Goal: Task Accomplishment & Management: Use online tool/utility

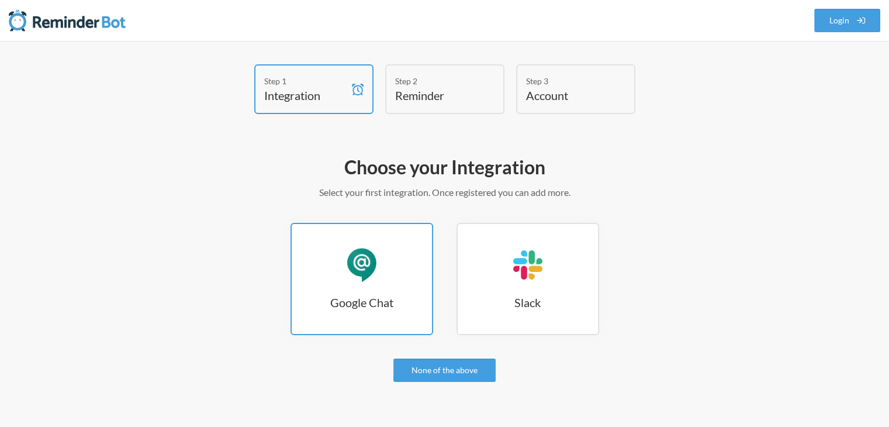
click at [351, 259] on div "Google Chat" at bounding box center [361, 264] width 35 height 35
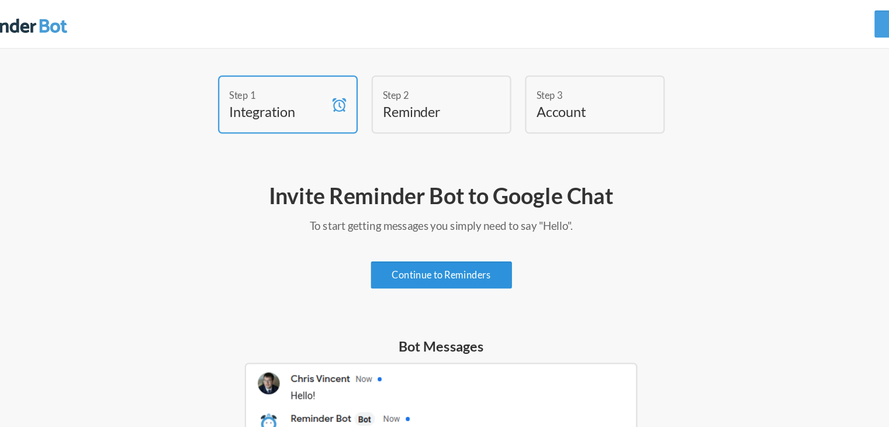
click at [451, 240] on link "Continue to Reminders" at bounding box center [444, 234] width 120 height 23
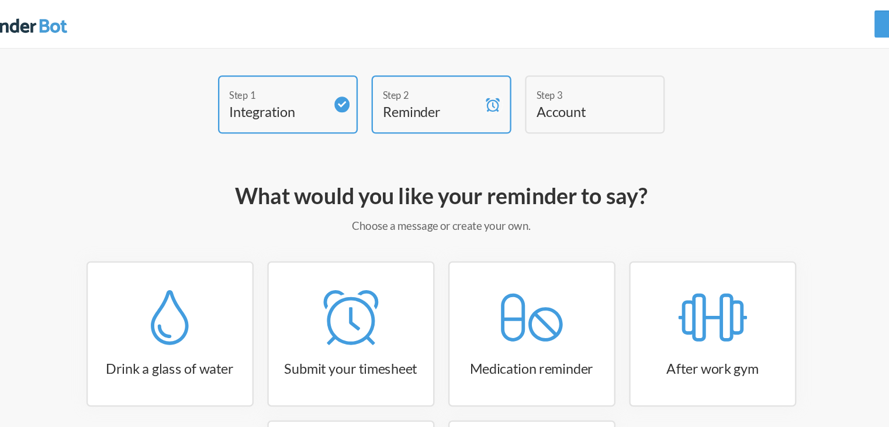
drag, startPoint x: 833, startPoint y: 1, endPoint x: 651, endPoint y: 180, distance: 255.8
click at [651, 180] on div "What would you like your reminder to say? Choose a message or create your own. …" at bounding box center [445, 336] width 678 height 374
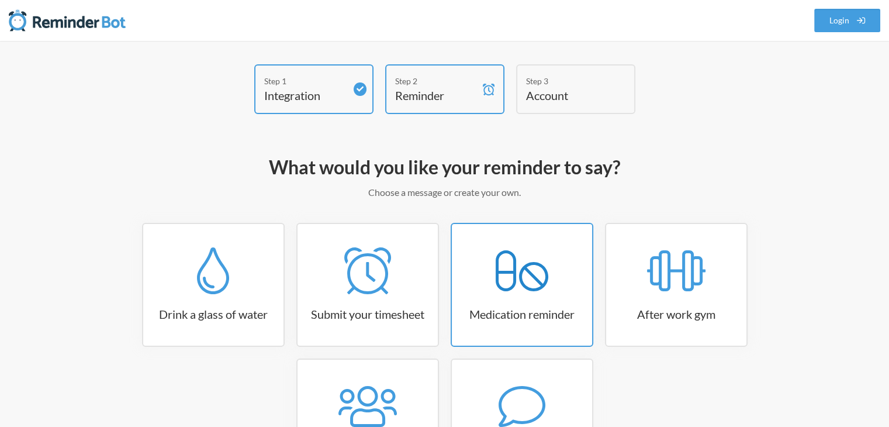
scroll to position [118, 0]
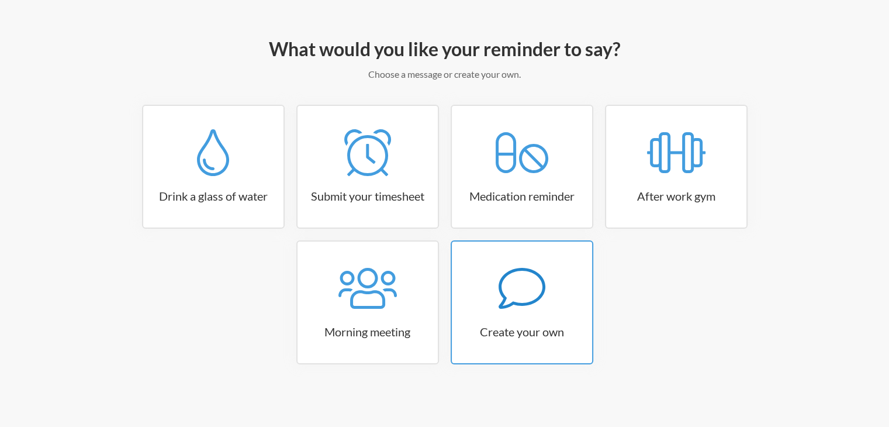
click at [528, 299] on icon at bounding box center [521, 288] width 47 height 47
select select "10:30:00"
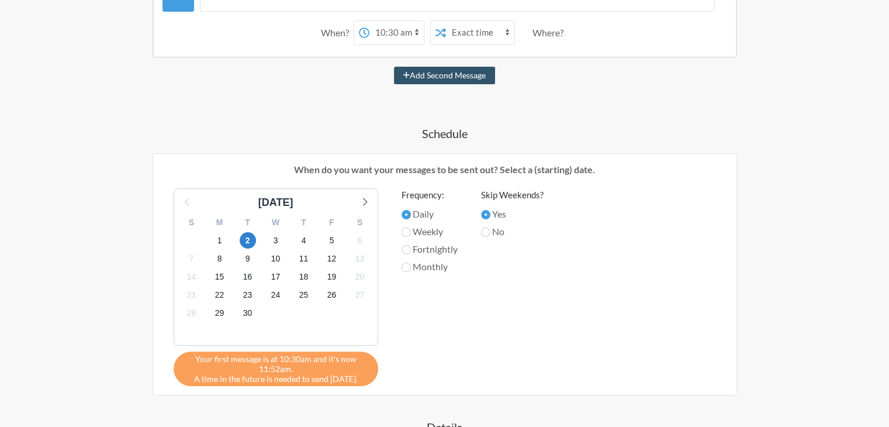
scroll to position [0, 0]
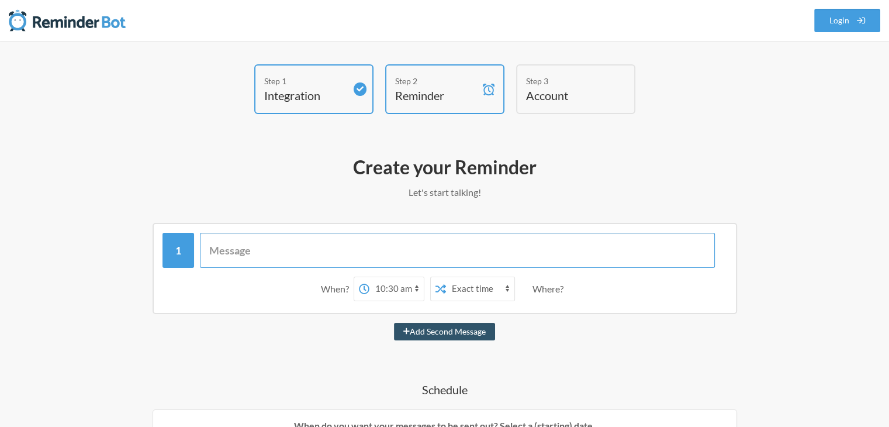
click at [214, 245] on input "text" at bounding box center [457, 250] width 515 height 35
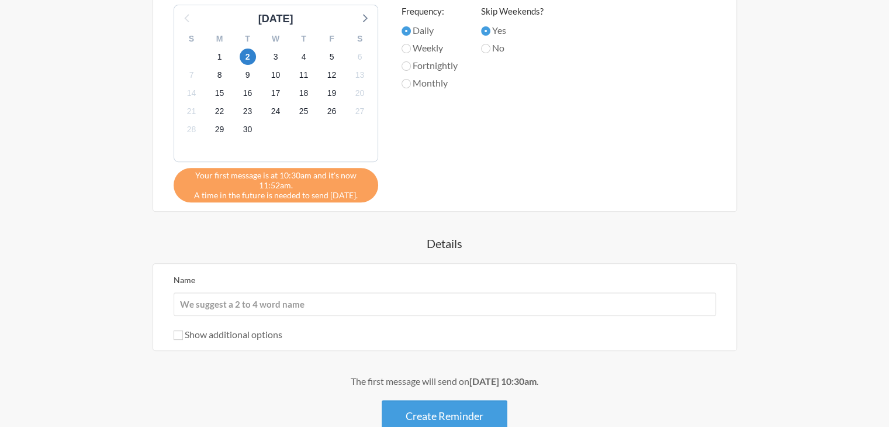
scroll to position [498, 0]
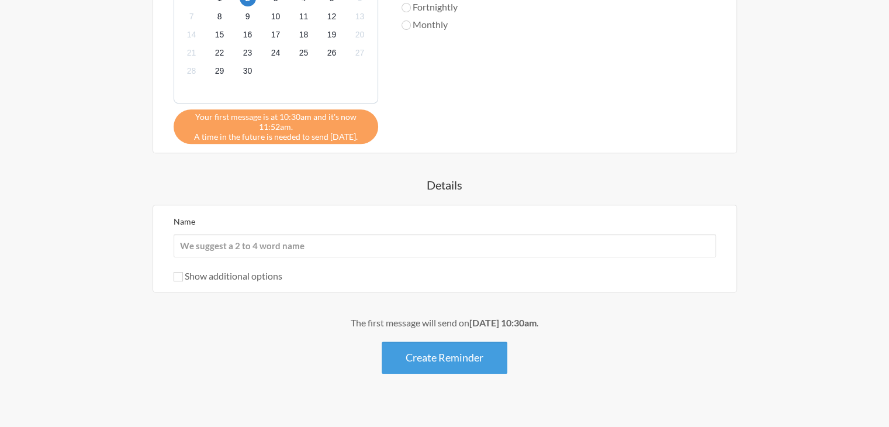
type input "Wish me good morning!"
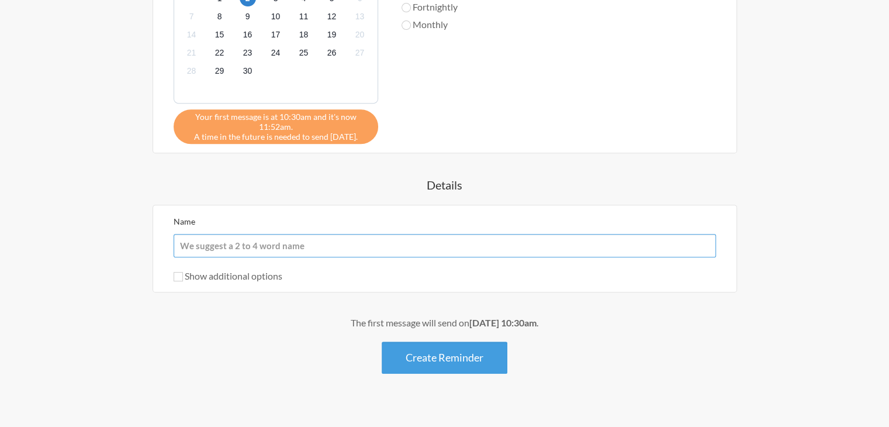
click at [286, 244] on input "Name" at bounding box center [445, 245] width 542 height 23
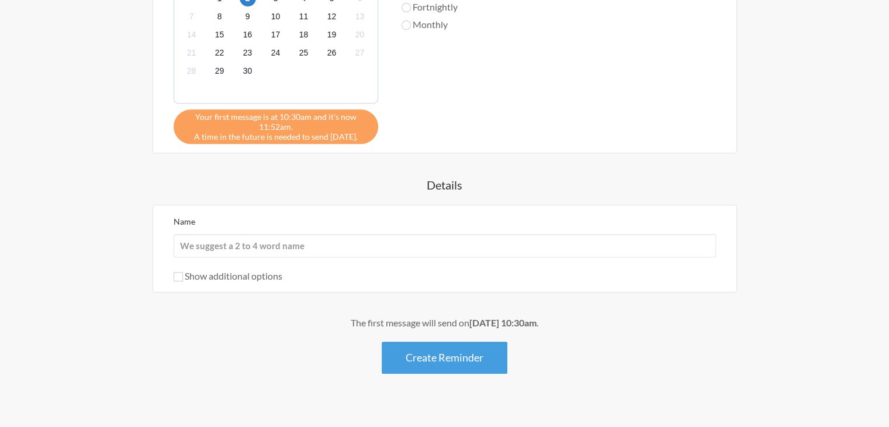
click at [172, 369] on div "The first message will send on [DATE] 10:30am . Create Reminder" at bounding box center [445, 345] width 678 height 58
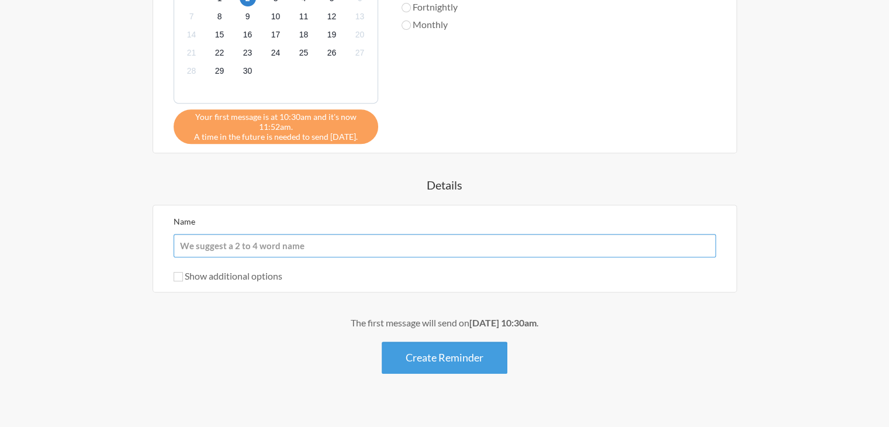
click at [285, 247] on input "Name" at bounding box center [445, 245] width 542 height 23
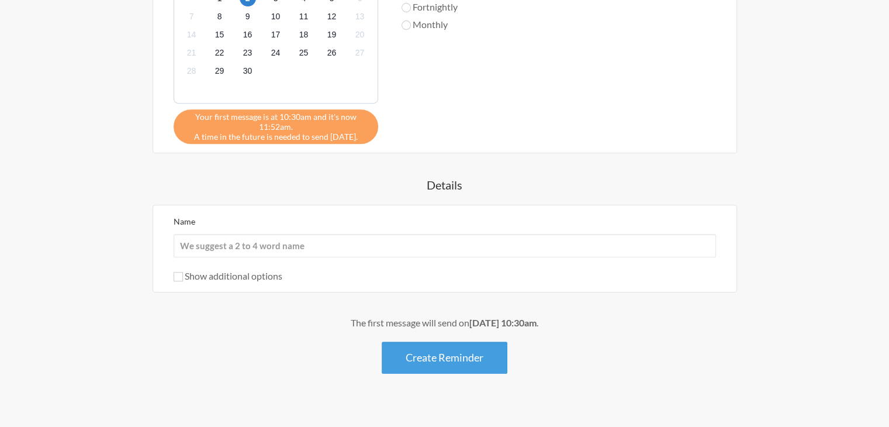
click at [158, 330] on div "The first message will send on [DATE] 10:30am . Create Reminder" at bounding box center [445, 345] width 678 height 58
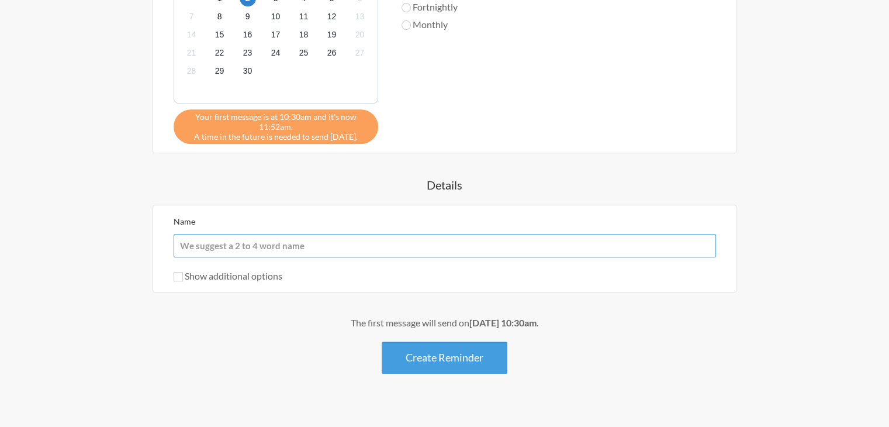
click at [192, 244] on input "Name" at bounding box center [445, 245] width 542 height 23
type input "good morning"
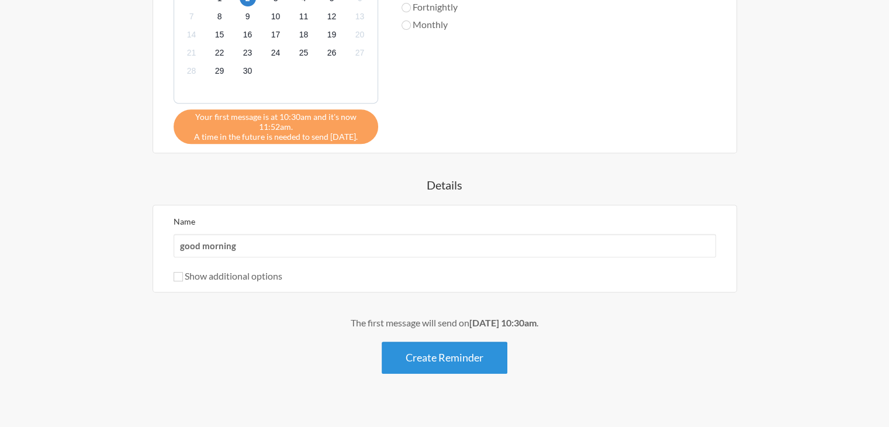
click at [442, 353] on button "Create Reminder" at bounding box center [445, 357] width 126 height 32
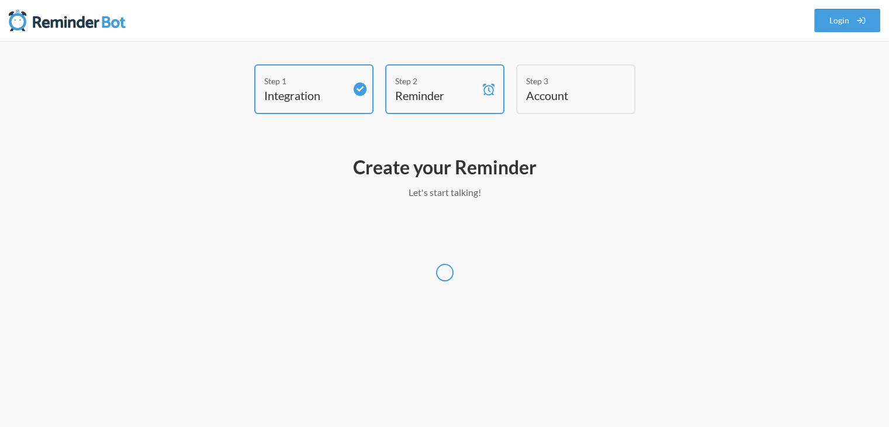
scroll to position [0, 0]
select select "UTC"
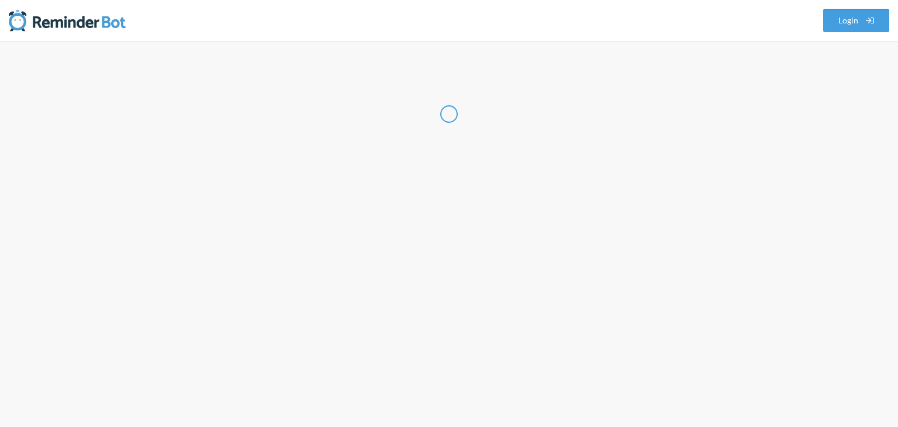
select select "IN"
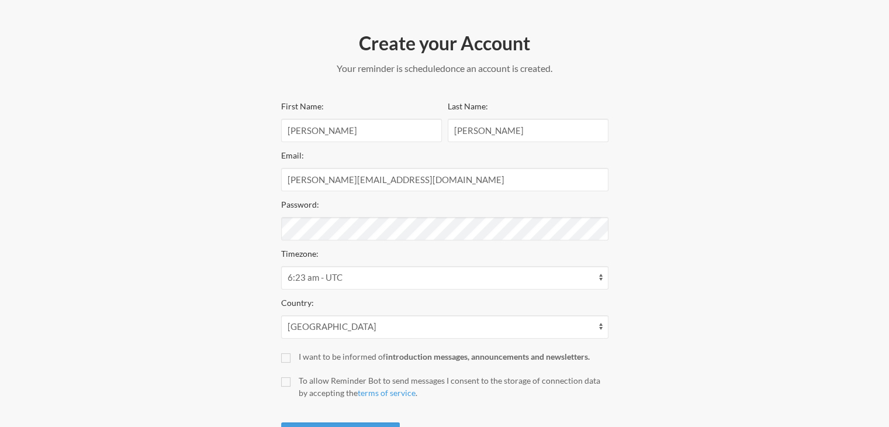
scroll to position [180, 0]
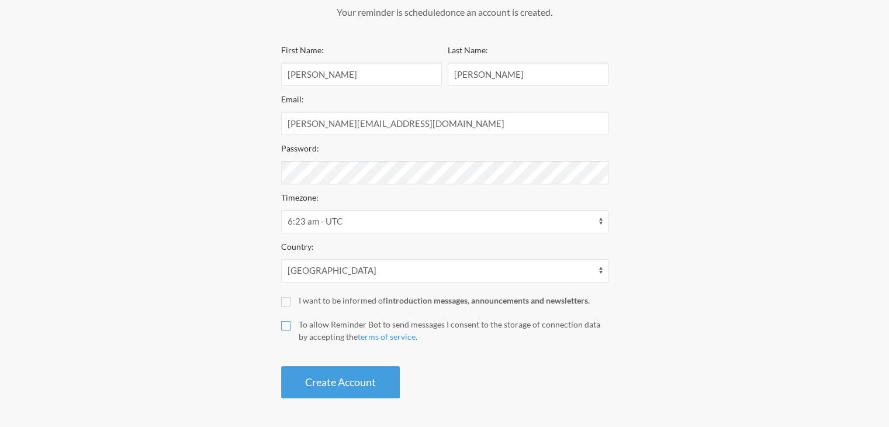
click at [287, 328] on input "To allow Reminder Bot to send messages I consent to the storage of connection d…" at bounding box center [285, 325] width 9 height 9
checkbox input "true"
click at [335, 387] on button "Create Account" at bounding box center [340, 382] width 119 height 32
click at [335, 386] on button "Create Account" at bounding box center [340, 382] width 119 height 32
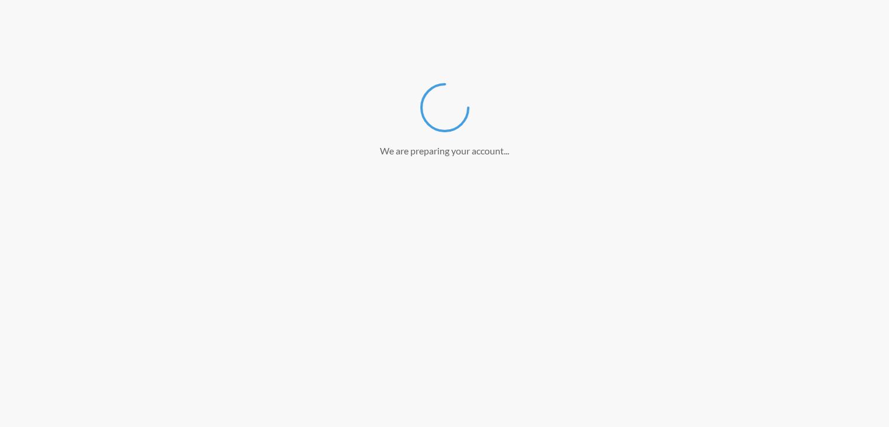
scroll to position [136, 0]
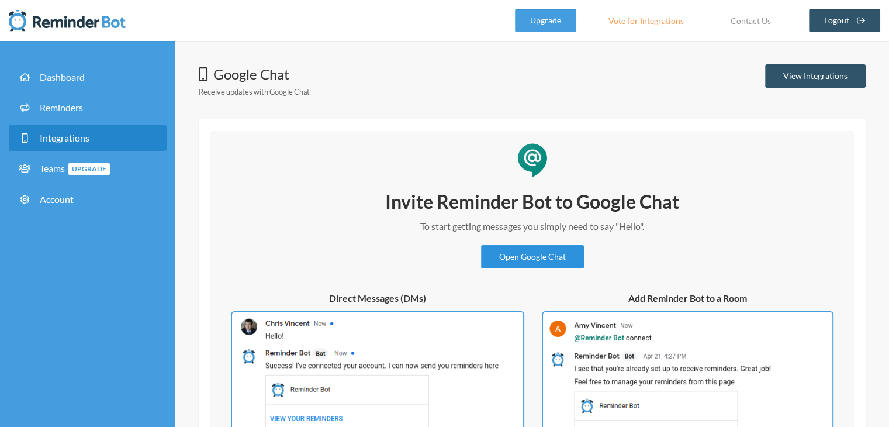
click at [524, 258] on link "Open Google Chat" at bounding box center [532, 256] width 103 height 23
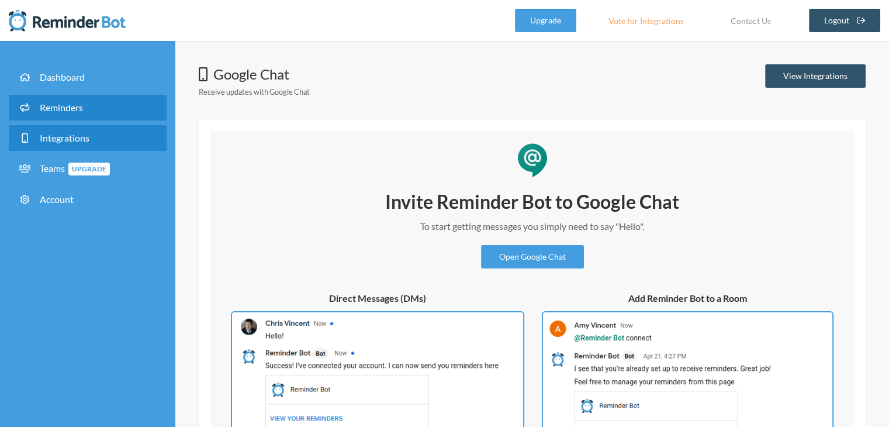
click at [67, 115] on link "Reminders" at bounding box center [88, 108] width 158 height 26
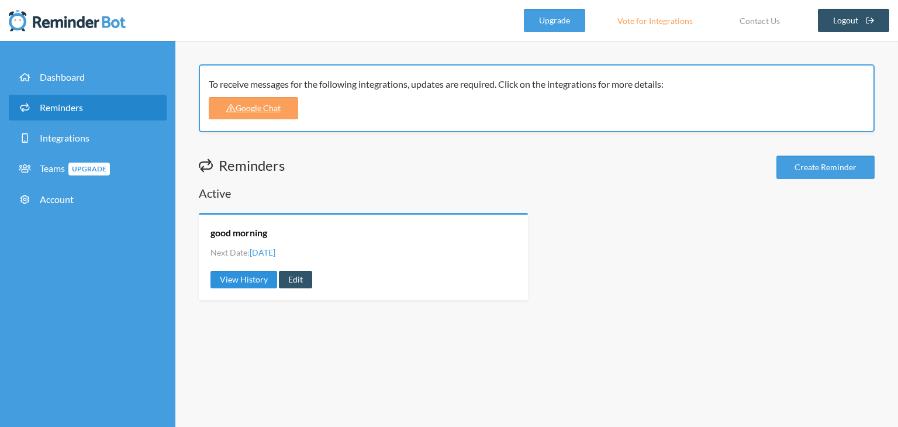
click at [231, 273] on link "View History" at bounding box center [243, 280] width 67 height 18
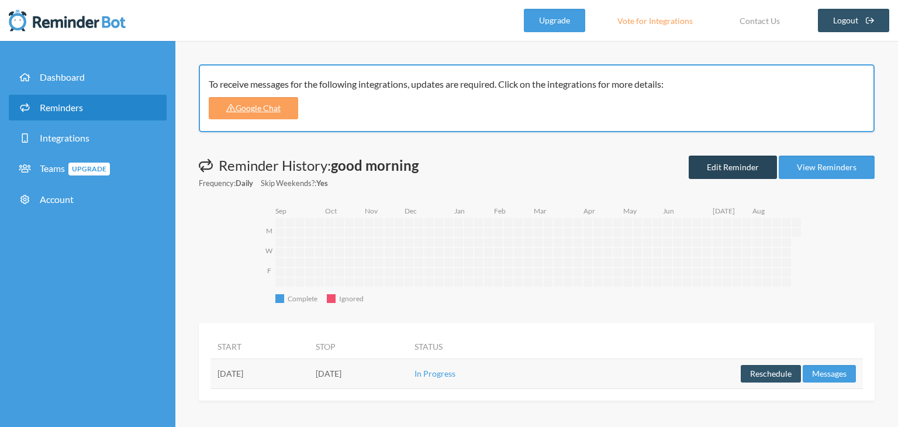
click at [739, 170] on link "Edit Reminder" at bounding box center [732, 166] width 88 height 23
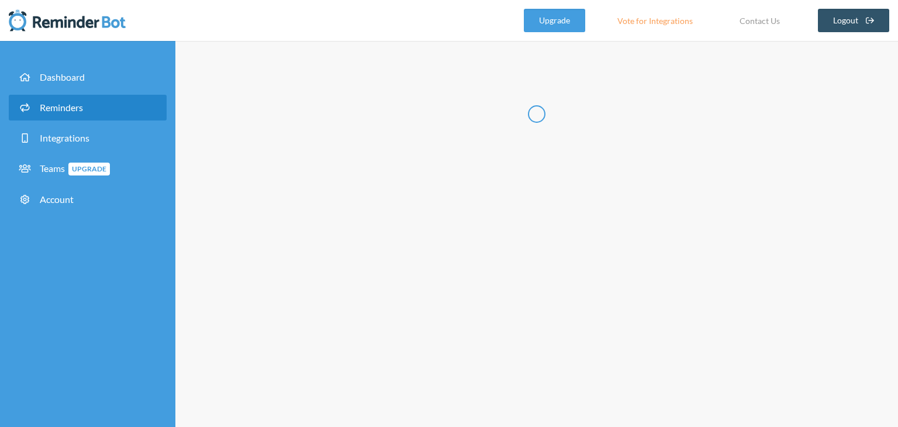
type input "good morning"
select select "10:30:00"
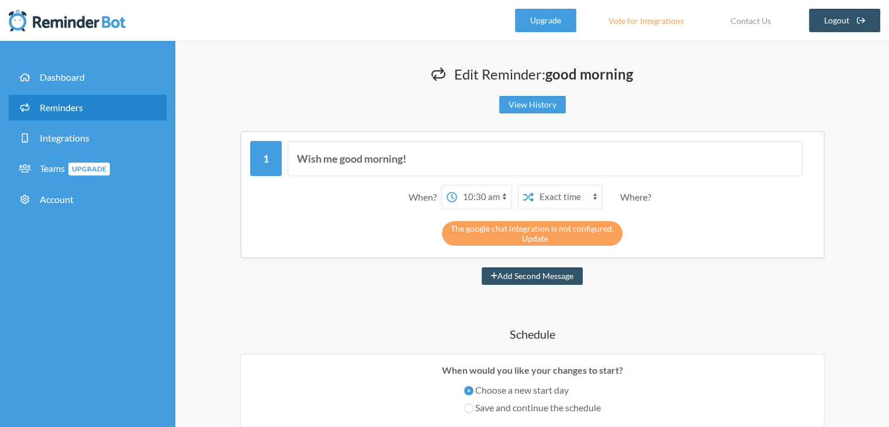
click at [538, 236] on link "Update" at bounding box center [535, 238] width 26 height 10
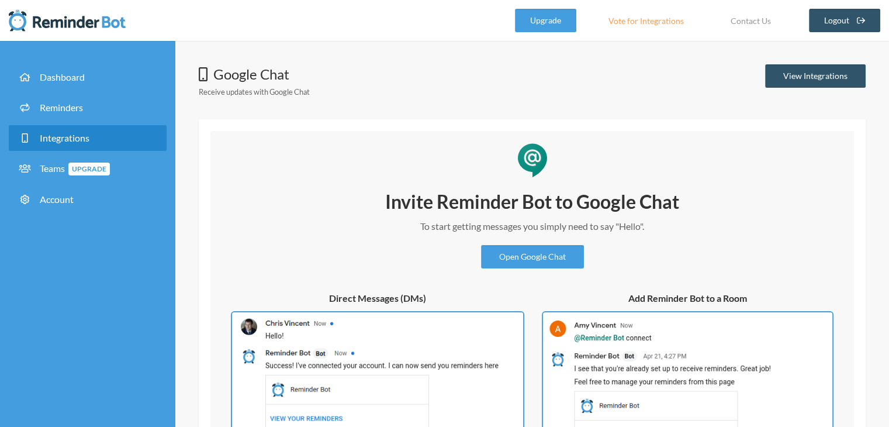
scroll to position [154, 0]
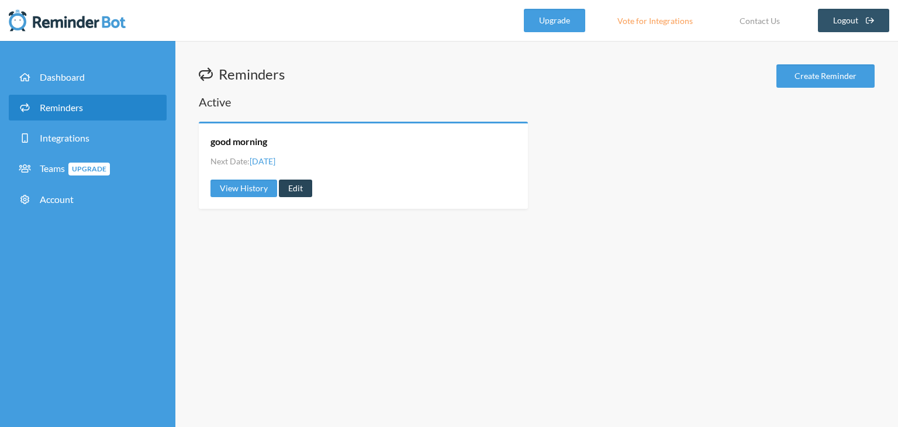
click at [303, 186] on link "Edit" at bounding box center [295, 188] width 33 height 18
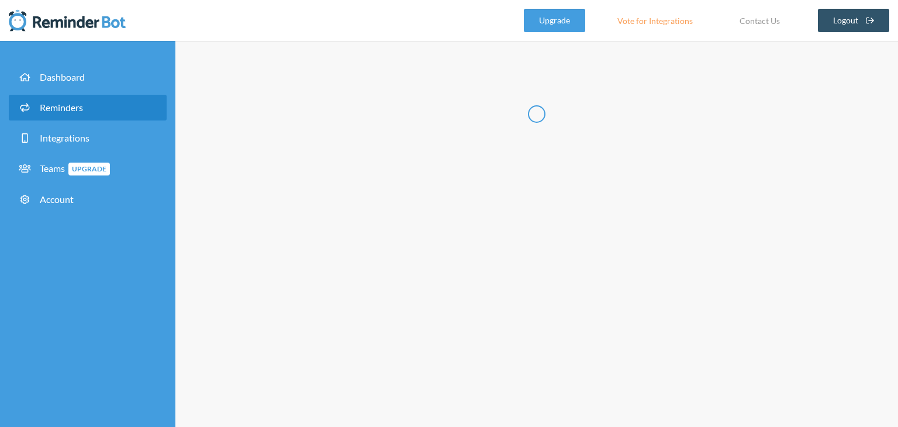
type input "good morning"
select select "10:30:00"
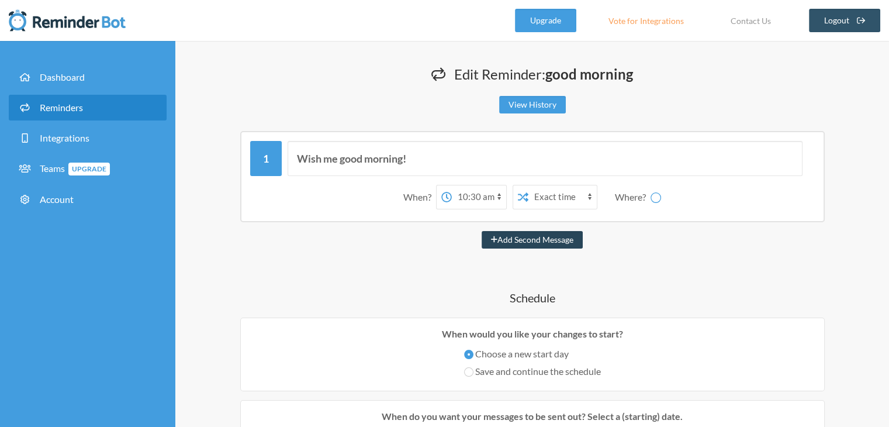
select select "spaces/AAQAfSt0rH8"
click at [663, 202] on select "Betsy Joseph Reminder trial" at bounding box center [663, 196] width 88 height 23
click at [622, 185] on select "Betsy Joseph Reminder trial" at bounding box center [663, 196] width 88 height 23
click at [450, 196] on select "12:00 am 12:15 am 12:30 am 12:45 am 1:00 am 1:15 am 1:30 am 1:45 am 2:00 am 2:1…" at bounding box center [433, 196] width 54 height 23
select select "12:15:00"
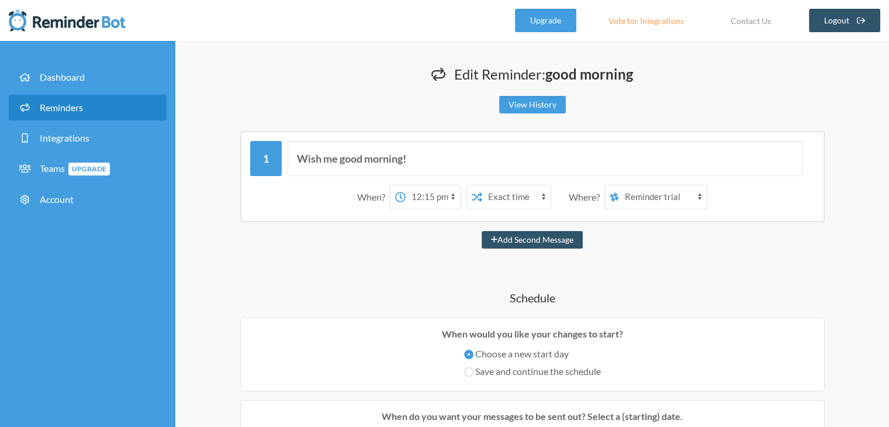
click at [409, 185] on select "12:00 am 12:15 am 12:30 am 12:45 am 1:00 am 1:15 am 1:30 am 1:45 am 2:00 am 2:1…" at bounding box center [433, 196] width 54 height 23
click at [432, 196] on select "12:00 am 12:15 am 12:30 am 12:45 am 1:00 am 1:15 am 1:30 am 1:45 am 2:00 am 2:1…" at bounding box center [433, 196] width 54 height 23
click at [525, 198] on select "Exact time Random time" at bounding box center [516, 196] width 68 height 23
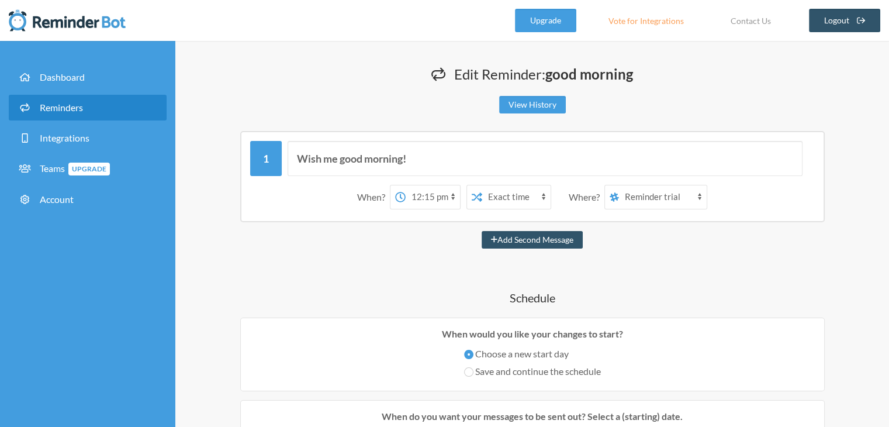
click at [485, 185] on select "Exact time Random time" at bounding box center [516, 196] width 68 height 23
click at [504, 191] on select "Exact time Random time" at bounding box center [516, 196] width 68 height 23
click at [485, 185] on select "Exact time Random time" at bounding box center [516, 196] width 68 height 23
click at [491, 199] on select "Exact time Random time" at bounding box center [516, 196] width 68 height 23
select select "false"
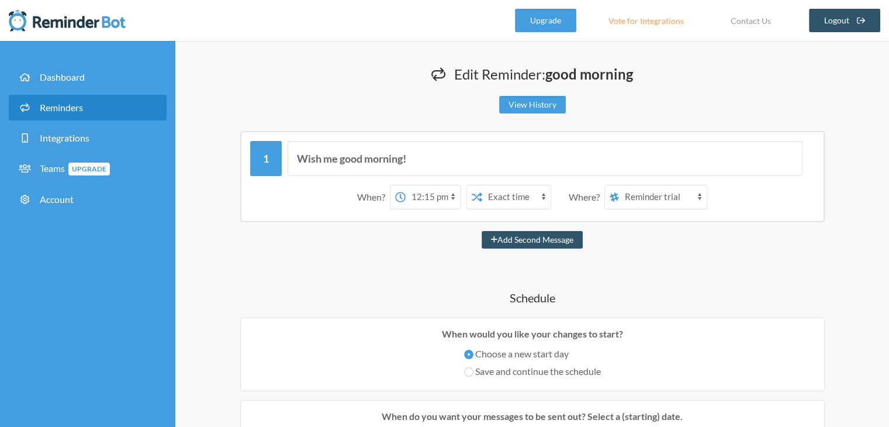
click at [485, 185] on select "Exact time Random time" at bounding box center [516, 196] width 68 height 23
click at [523, 194] on select "Exact time Random time" at bounding box center [516, 196] width 68 height 23
click at [485, 185] on select "Exact time Random time" at bounding box center [516, 196] width 68 height 23
click at [458, 199] on select "12:00 am 12:15 am 12:30 am 12:45 am 1:00 am 1:15 am 1:30 am 1:45 am 2:00 am 2:1…" at bounding box center [433, 196] width 54 height 23
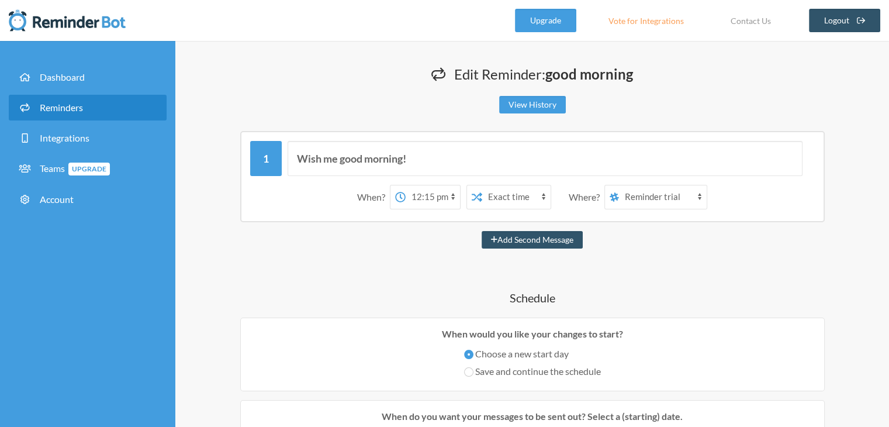
click at [458, 199] on select "12:00 am 12:15 am 12:30 am 12:45 am 1:00 am 1:15 am 1:30 am 1:45 am 2:00 am 2:1…" at bounding box center [433, 196] width 54 height 23
click at [588, 136] on div "Wish me good morning! When? 12:00 am 12:15 am 12:30 am 12:45 am 1:00 am 1:15 am…" at bounding box center [532, 176] width 584 height 91
click at [645, 208] on div "Betsy Joseph Reminder trial" at bounding box center [655, 197] width 103 height 25
click at [662, 205] on select "Betsy Joseph Reminder trial" at bounding box center [663, 196] width 88 height 23
click at [622, 185] on select "Betsy Joseph Reminder trial" at bounding box center [663, 196] width 88 height 23
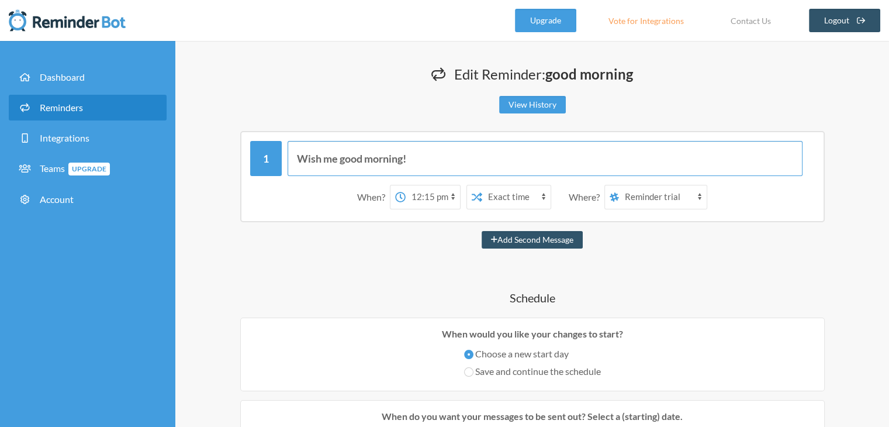
click at [386, 163] on input "Wish me good morning!" at bounding box center [544, 158] width 515 height 35
type input "Wish me good afternoon!"
click at [762, 91] on div "Edit Reminder: good morning View History" at bounding box center [532, 91] width 667 height 55
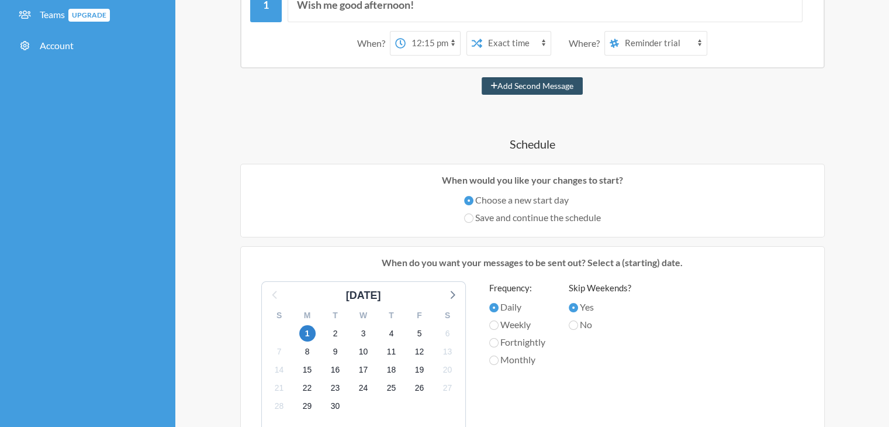
scroll to position [164, 0]
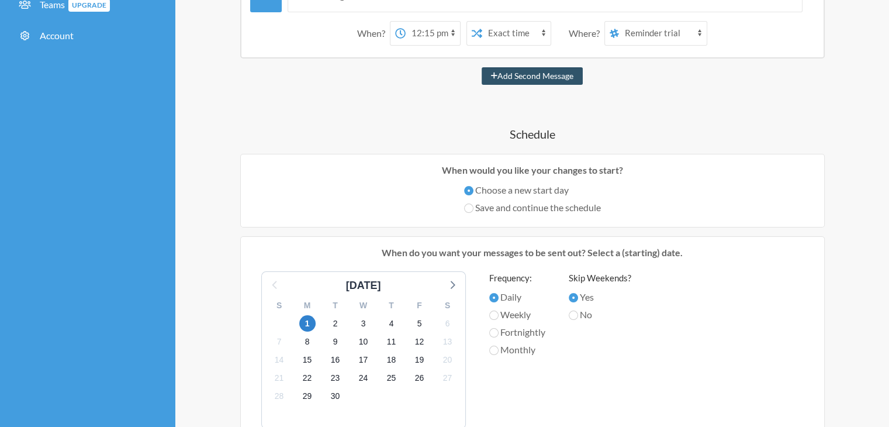
click at [526, 206] on label "Save and continue the schedule" at bounding box center [532, 207] width 137 height 14
click at [473, 206] on input "Save and continue the schedule" at bounding box center [468, 207] width 9 height 9
radio input "true"
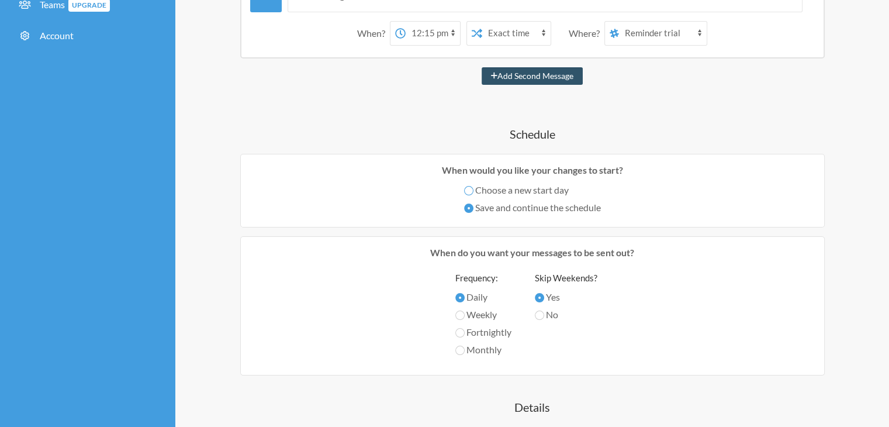
click at [464, 186] on input "Choose a new start day" at bounding box center [468, 190] width 9 height 9
radio input "true"
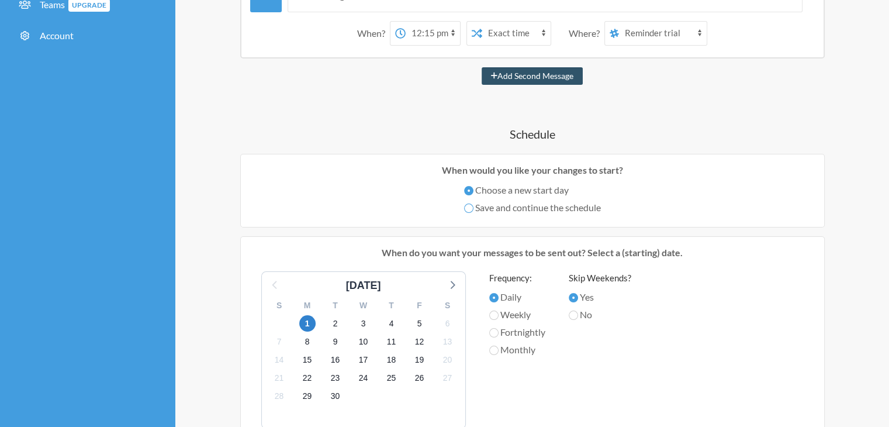
click at [464, 203] on input "Save and continue the schedule" at bounding box center [468, 207] width 9 height 9
radio input "true"
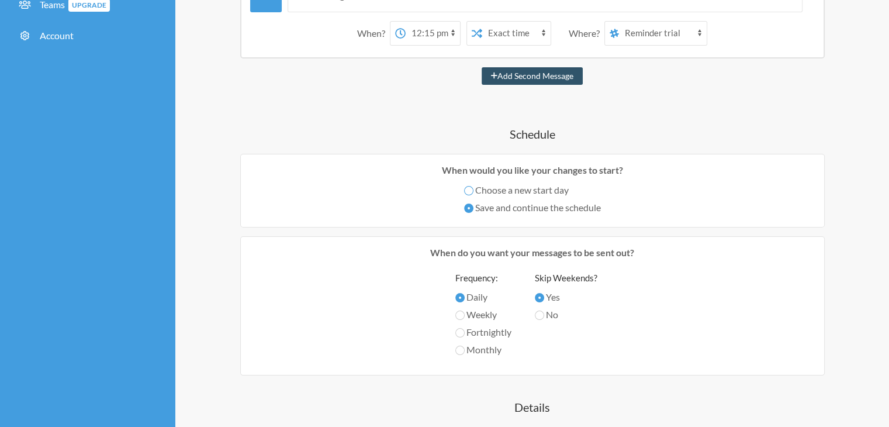
click at [464, 186] on input "Choose a new start day" at bounding box center [468, 190] width 9 height 9
radio input "true"
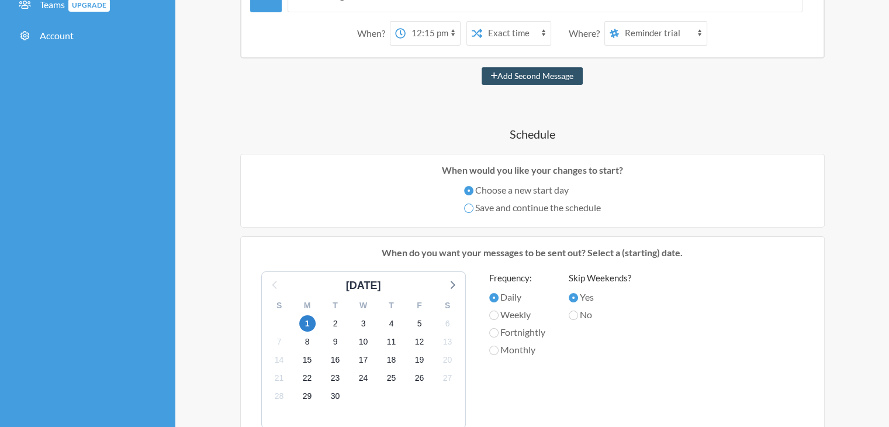
click at [464, 203] on input "Save and continue the schedule" at bounding box center [468, 207] width 9 height 9
radio input "true"
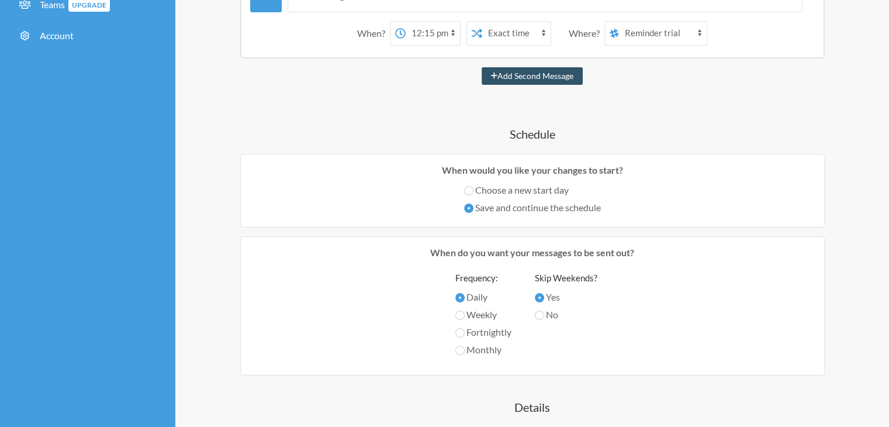
click at [775, 245] on p "When do you want your messages to be sent out?" at bounding box center [533, 252] width 566 height 14
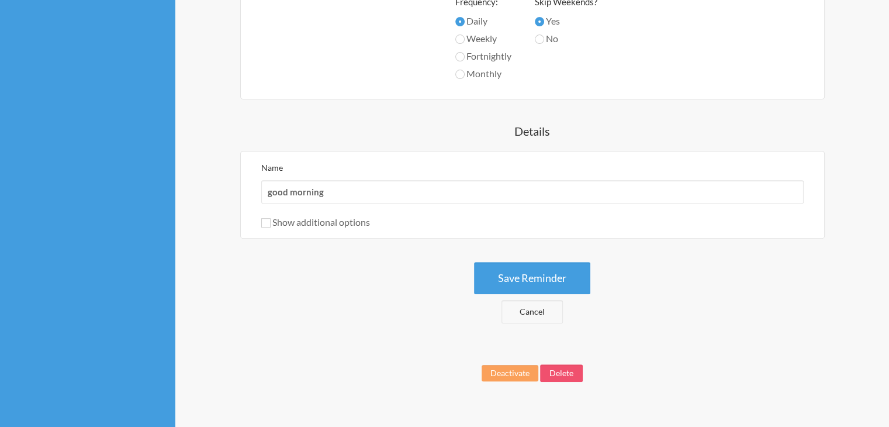
scroll to position [456, 0]
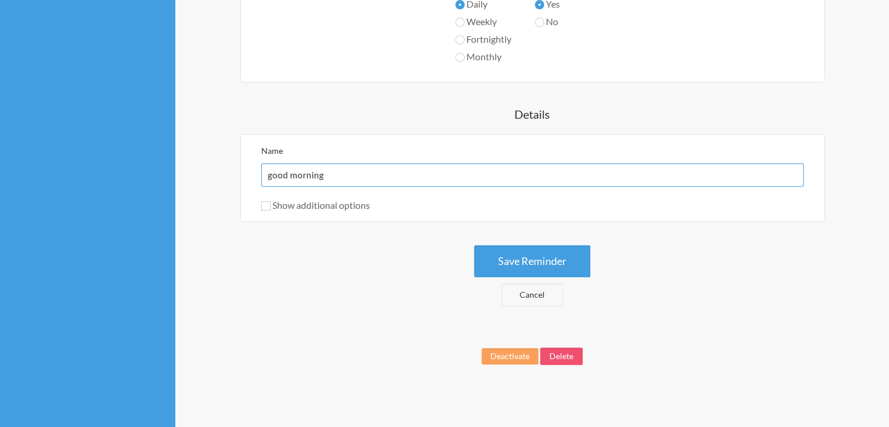
click at [313, 174] on input "good morning" at bounding box center [532, 174] width 542 height 23
type input "good afternoon"
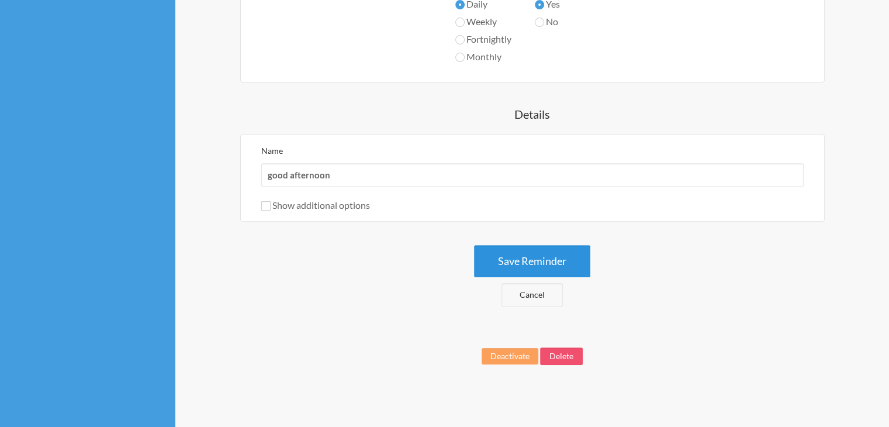
click at [519, 251] on button "Save Reminder" at bounding box center [532, 261] width 116 height 32
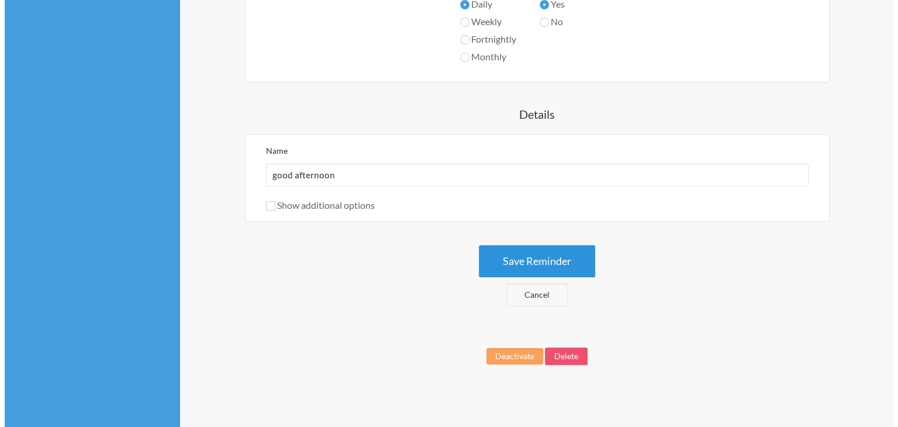
scroll to position [0, 0]
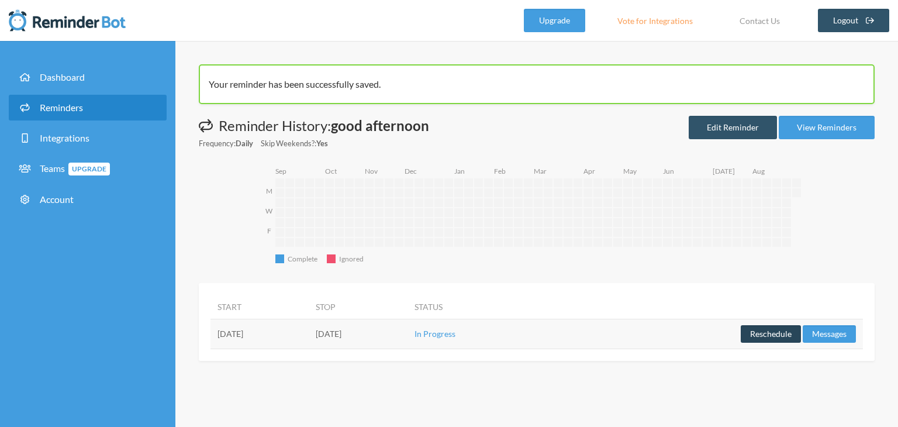
click at [787, 335] on button "Reschedule" at bounding box center [770, 334] width 60 height 18
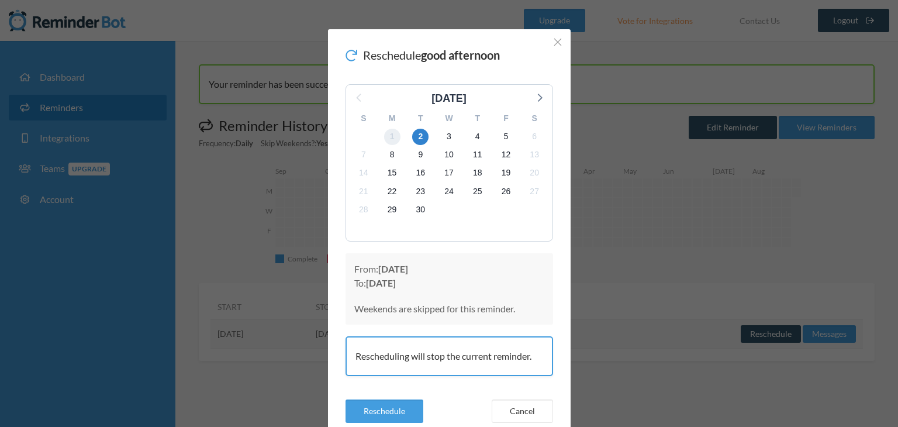
click at [387, 133] on span "1" at bounding box center [392, 137] width 16 height 16
click at [392, 408] on button "Reschedule" at bounding box center [384, 410] width 78 height 23
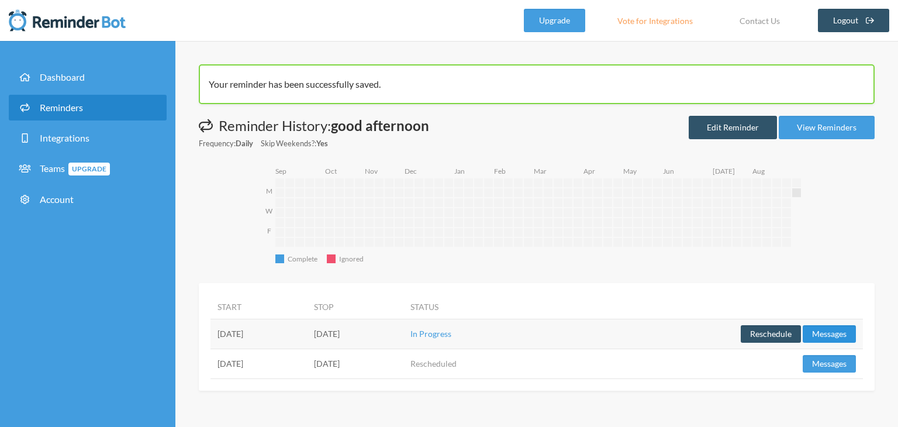
click at [815, 331] on button "Messages" at bounding box center [828, 334] width 53 height 18
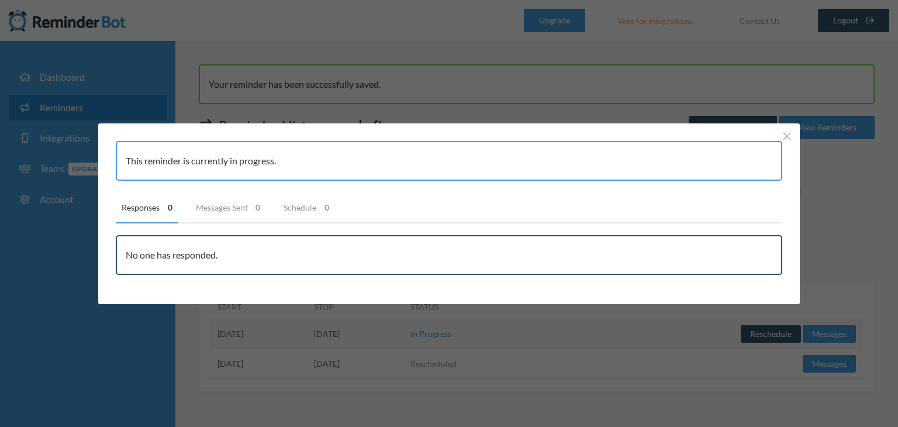
click at [205, 358] on div "This reminder is currently in progress. Responses 0 Messages Sent 0 Schedule 0 …" at bounding box center [449, 213] width 898 height 427
